Goal: Information Seeking & Learning: Learn about a topic

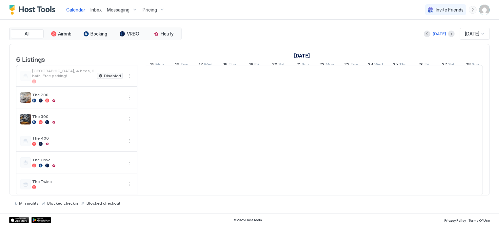
scroll to position [0, 364]
click at [153, 13] on div "Pricing" at bounding box center [154, 9] width 28 height 11
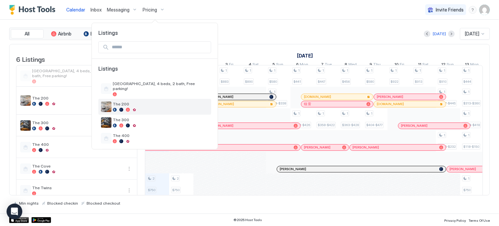
scroll to position [30, 0]
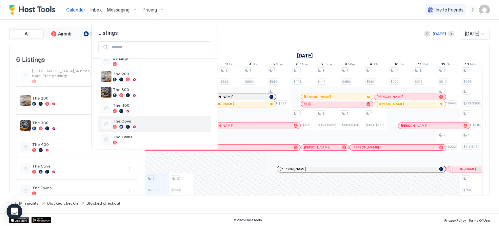
click at [139, 116] on div "The Cove" at bounding box center [154, 124] width 113 height 16
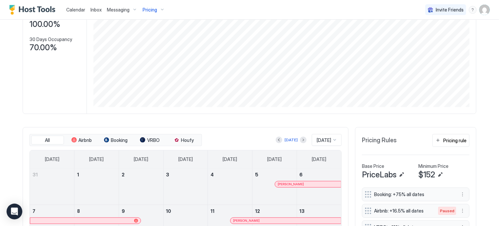
scroll to position [93, 0]
click at [300, 143] on div at bounding box center [303, 140] width 7 height 7
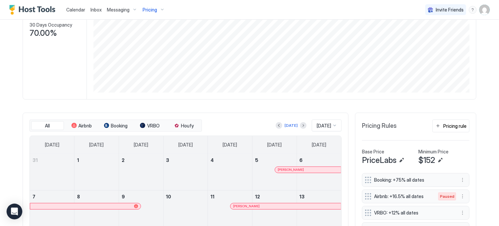
scroll to position [111, 0]
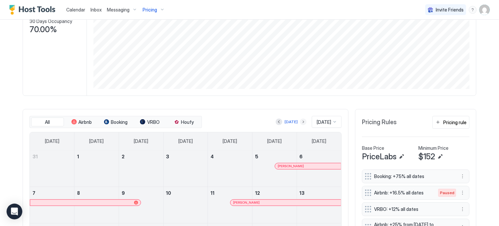
click at [300, 122] on button "Next month" at bounding box center [303, 121] width 7 height 7
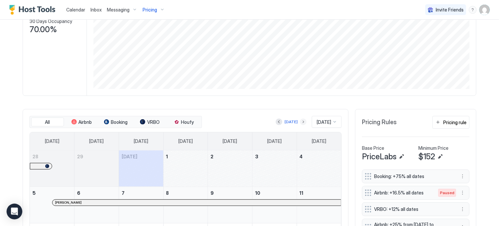
click at [300, 122] on button "Next month" at bounding box center [303, 121] width 7 height 7
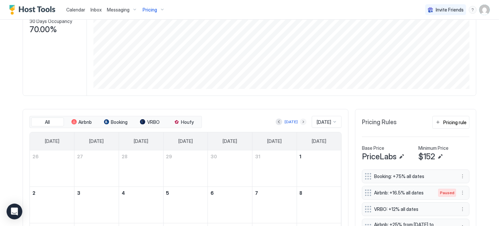
click at [300, 122] on button "Next month" at bounding box center [303, 121] width 7 height 7
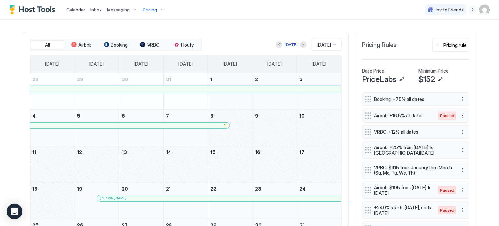
scroll to position [187, 0]
click at [300, 45] on button "Next month" at bounding box center [303, 45] width 7 height 7
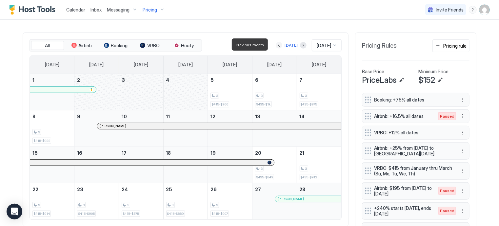
click at [276, 42] on button "Previous month" at bounding box center [279, 45] width 7 height 7
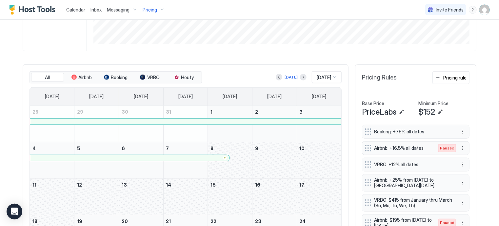
scroll to position [155, 0]
click at [300, 79] on button "Next month" at bounding box center [303, 78] width 7 height 7
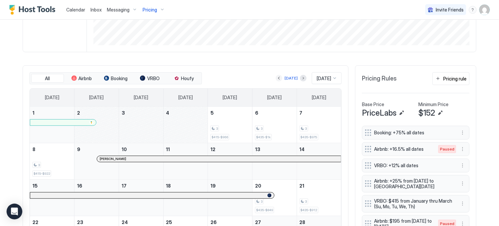
click at [276, 78] on button "Previous month" at bounding box center [279, 78] width 7 height 7
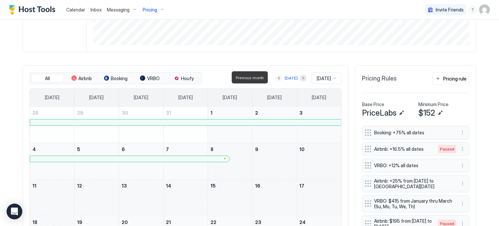
click at [276, 78] on button "Previous month" at bounding box center [279, 78] width 7 height 7
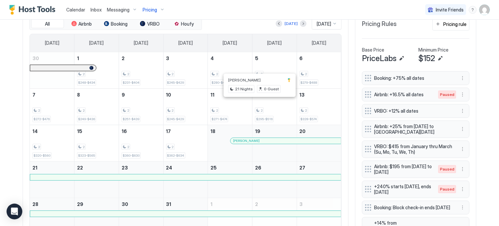
scroll to position [202, 0]
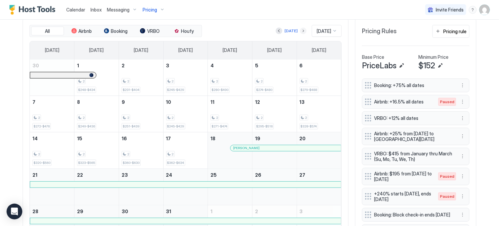
click at [300, 32] on button "Next month" at bounding box center [303, 31] width 7 height 7
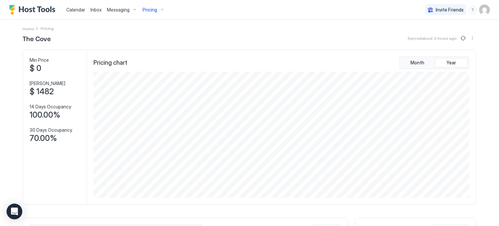
scroll to position [0, 0]
